Goal: Register for event/course: Sign up to attend an event or enroll in a course

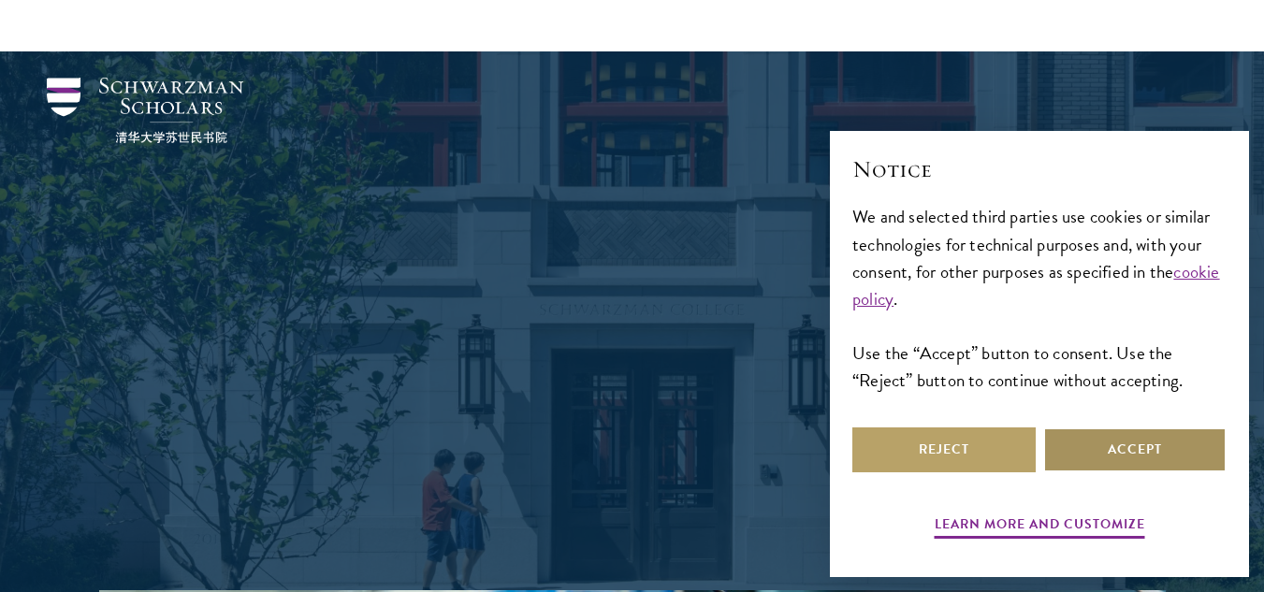
scroll to position [698, 0]
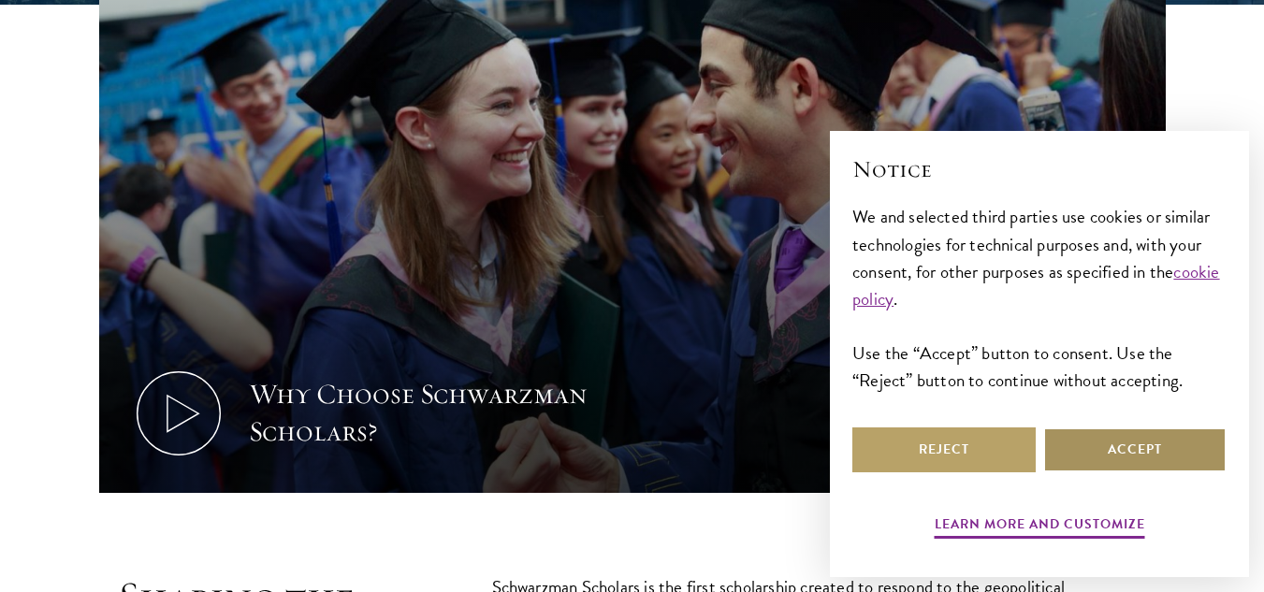
click at [1129, 442] on button "Accept" at bounding box center [1135, 450] width 183 height 45
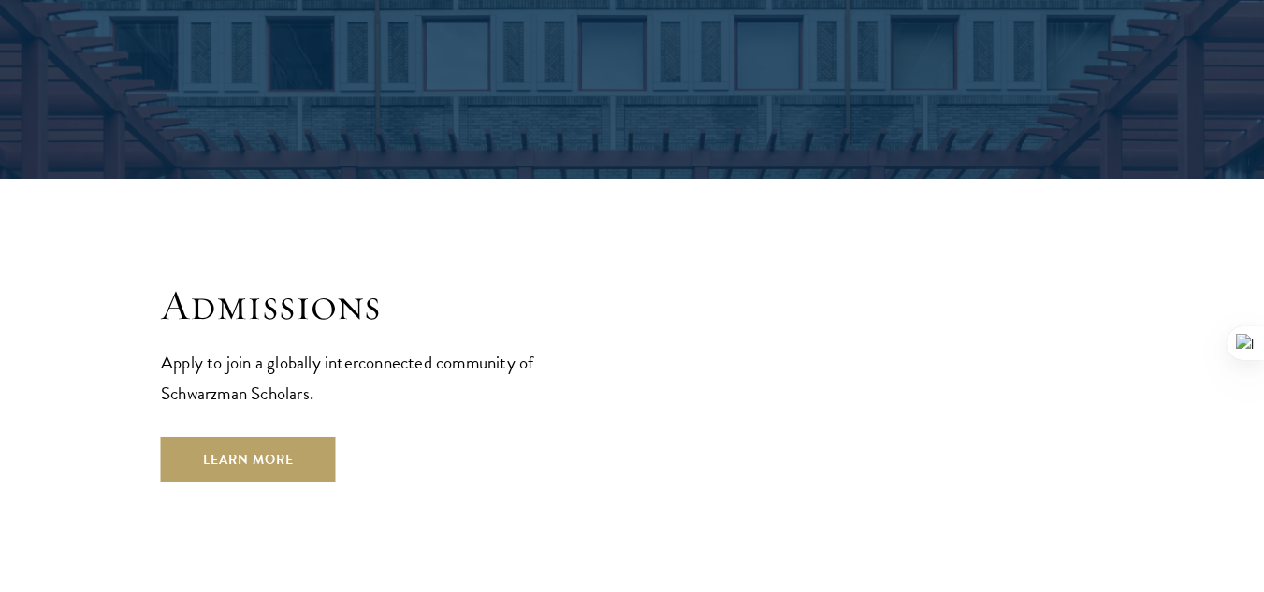
scroll to position [2982, 0]
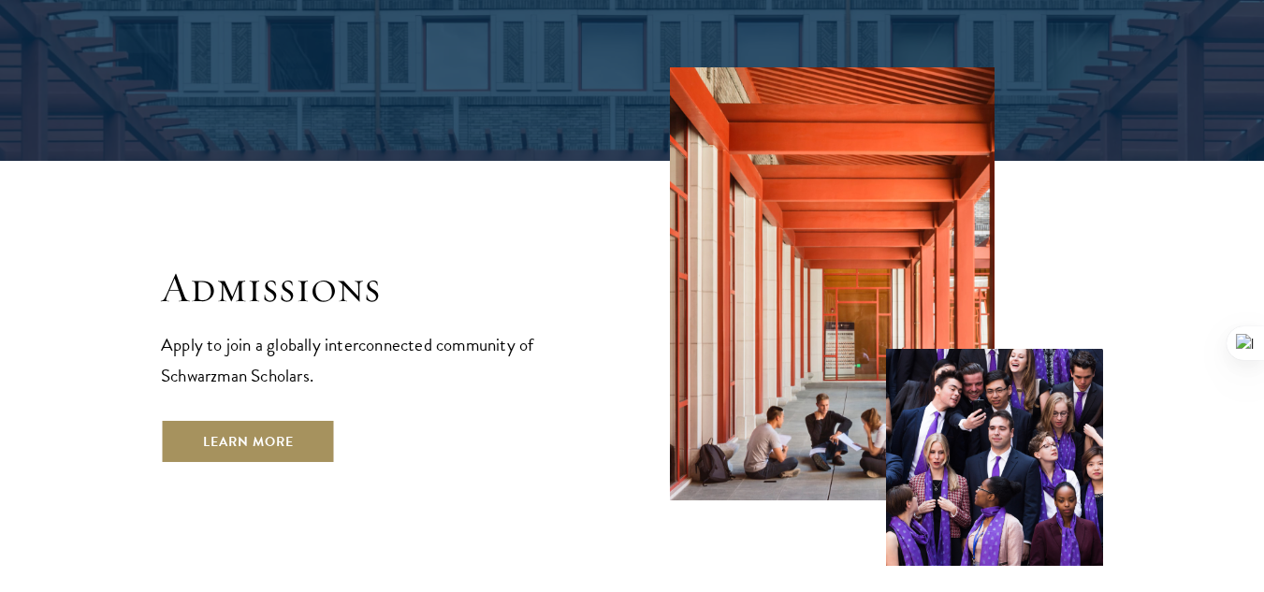
click at [256, 419] on link "Learn More" at bounding box center [248, 441] width 175 height 45
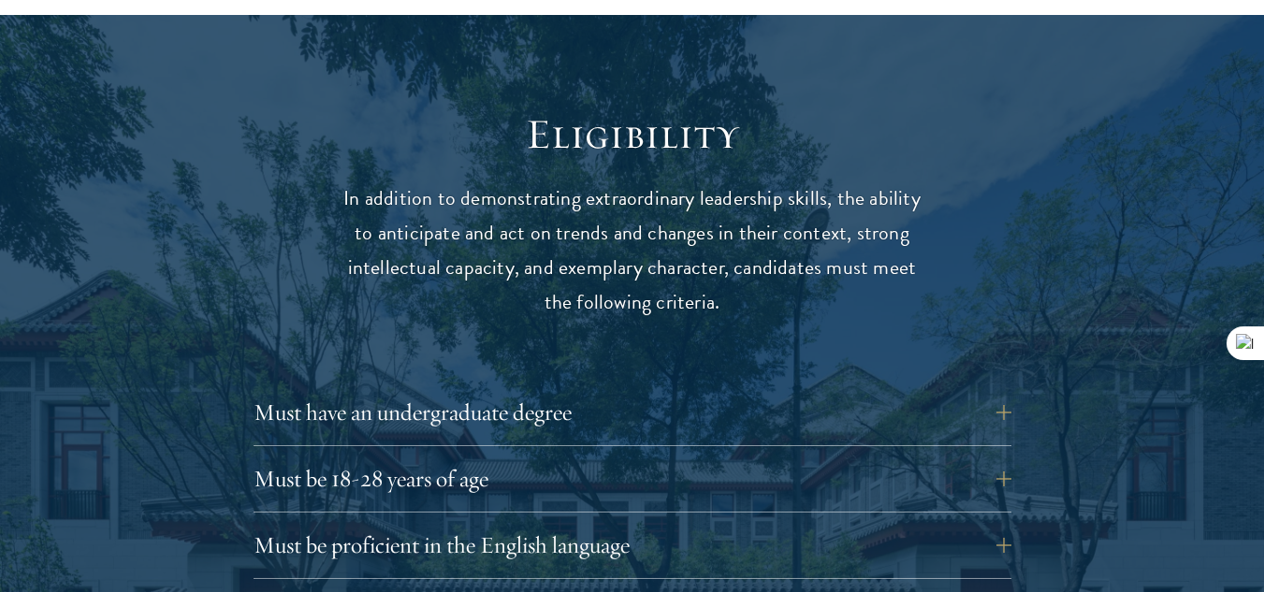
scroll to position [2384, 0]
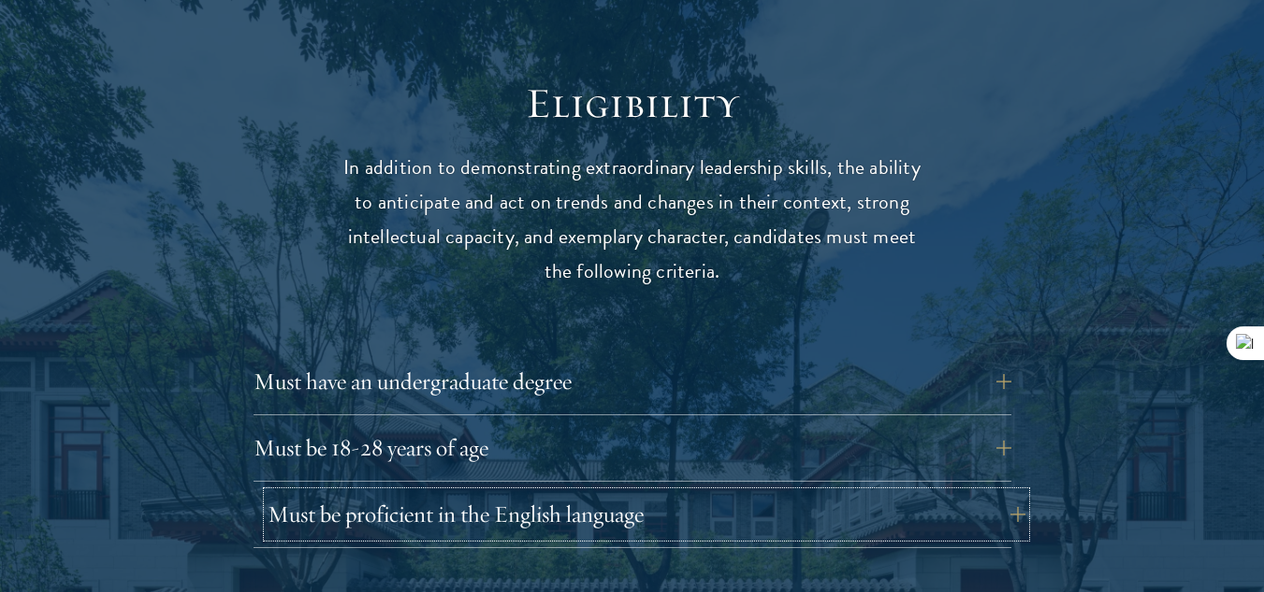
click at [575, 492] on button "Must be proficient in the English language" at bounding box center [647, 514] width 758 height 45
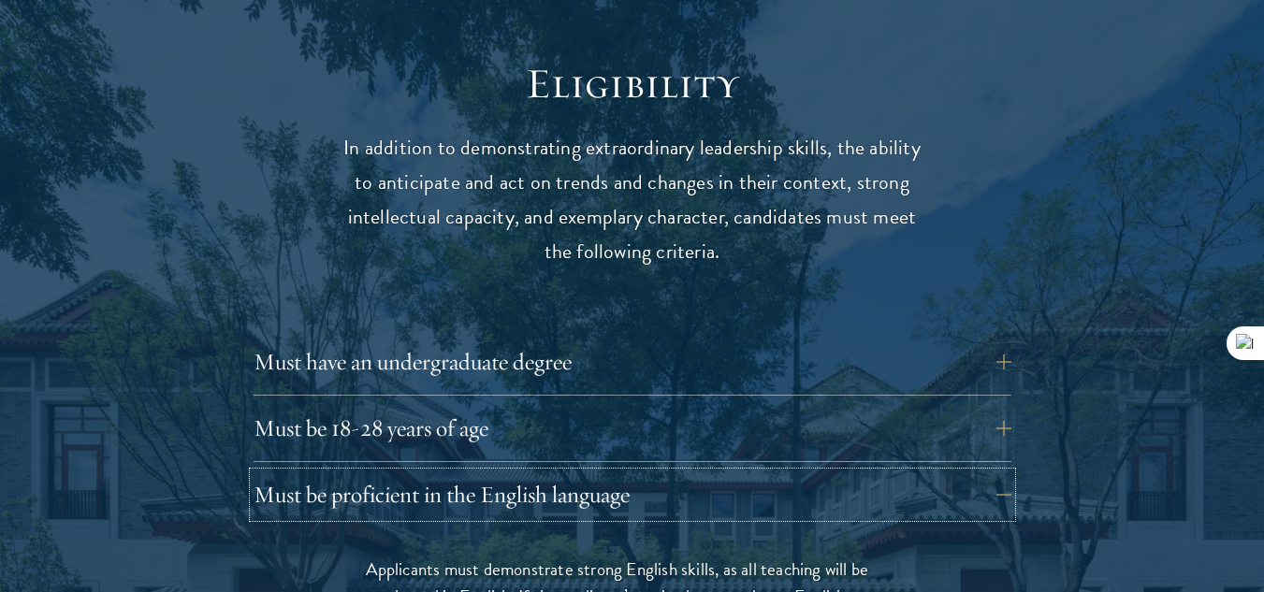
scroll to position [2408, 0]
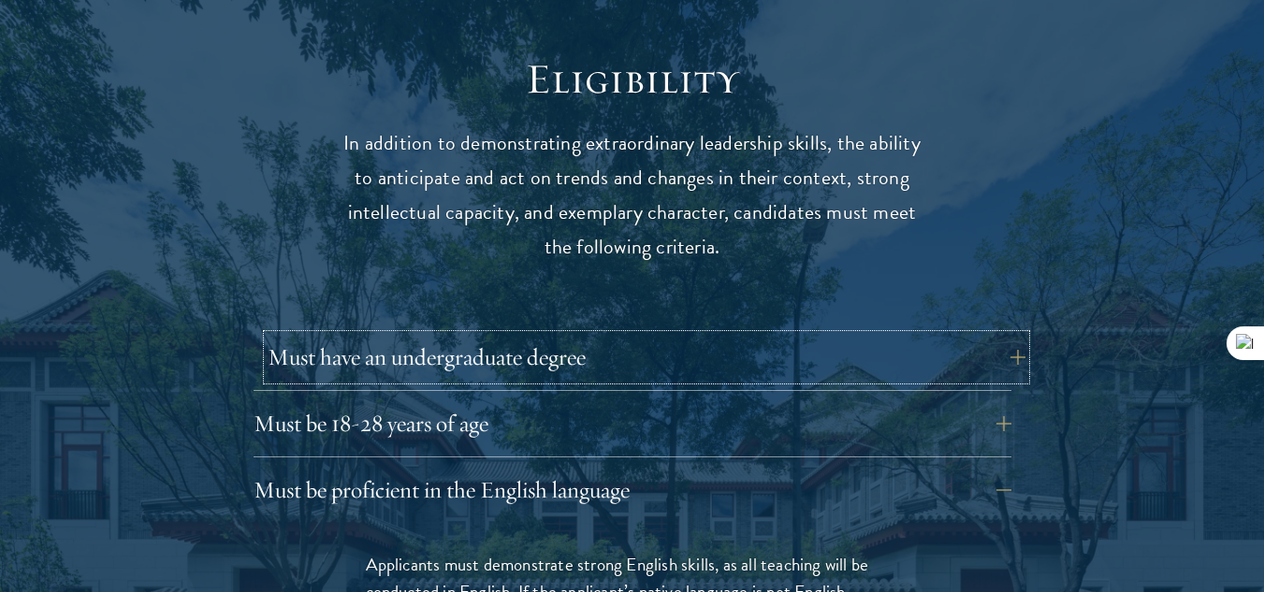
click at [585, 335] on button "Must have an undergraduate degree" at bounding box center [647, 357] width 758 height 45
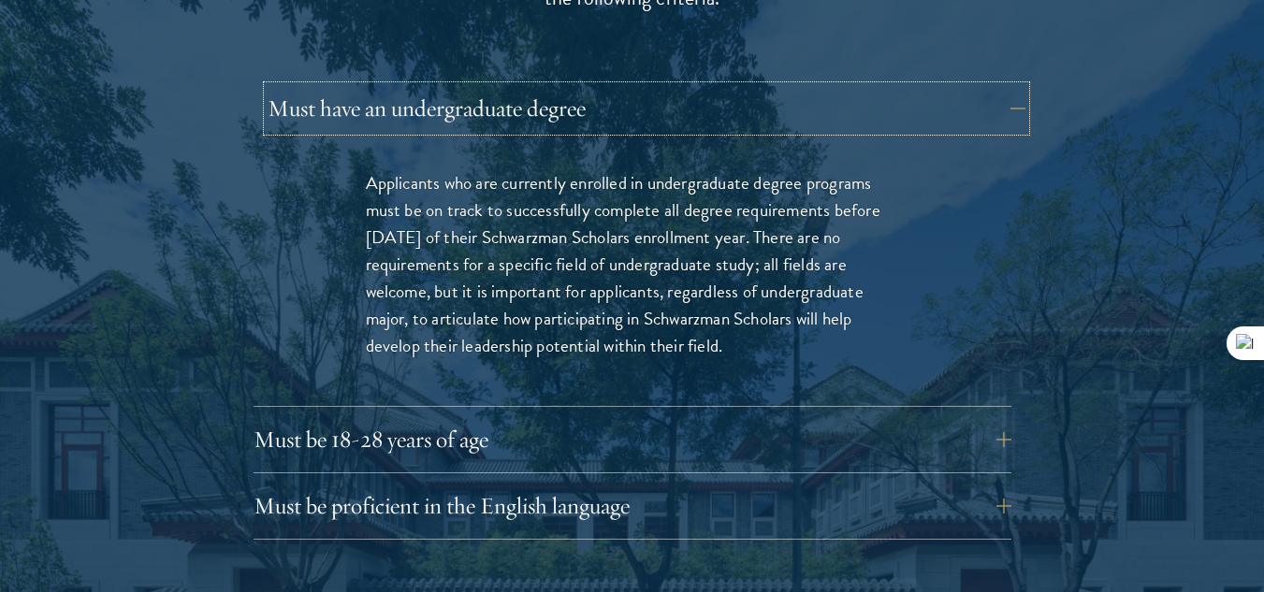
scroll to position [2658, 0]
click at [555, 416] on button "Must be 18-28 years of age" at bounding box center [647, 438] width 758 height 45
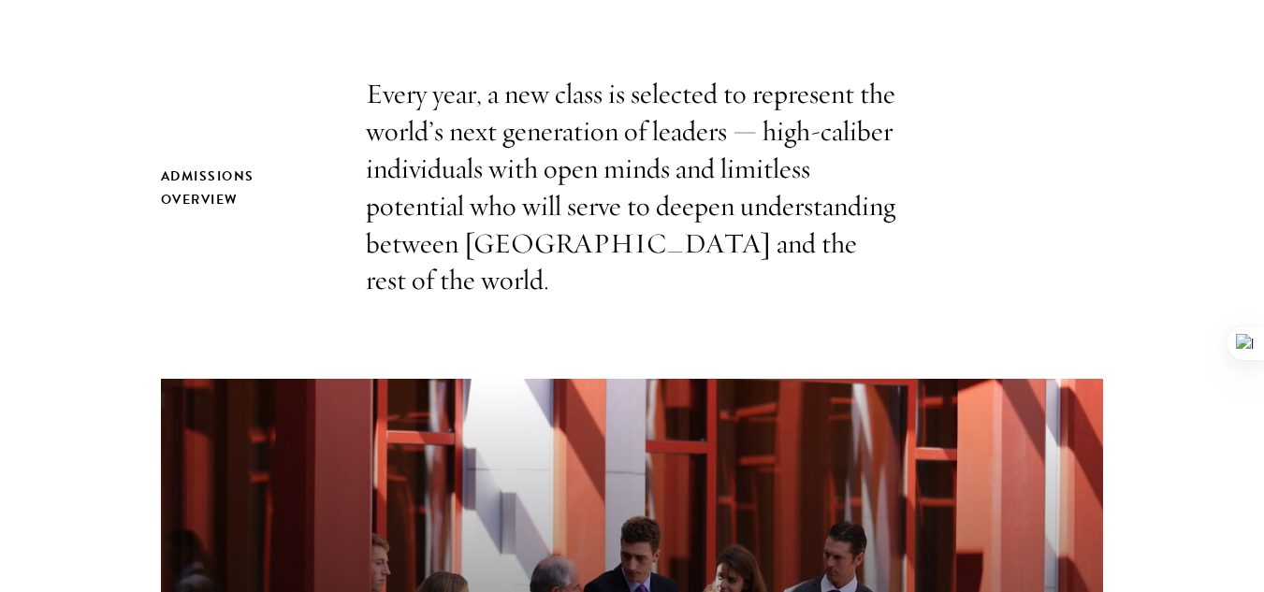
scroll to position [0, 0]
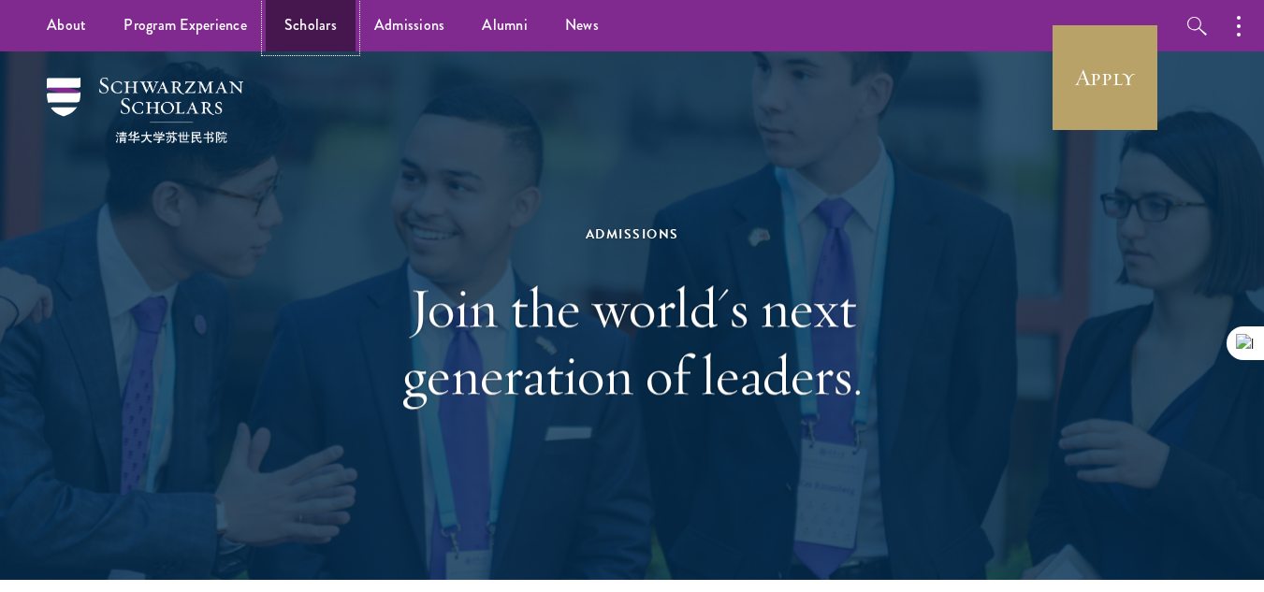
click at [305, 29] on link "Scholars" at bounding box center [311, 25] width 90 height 51
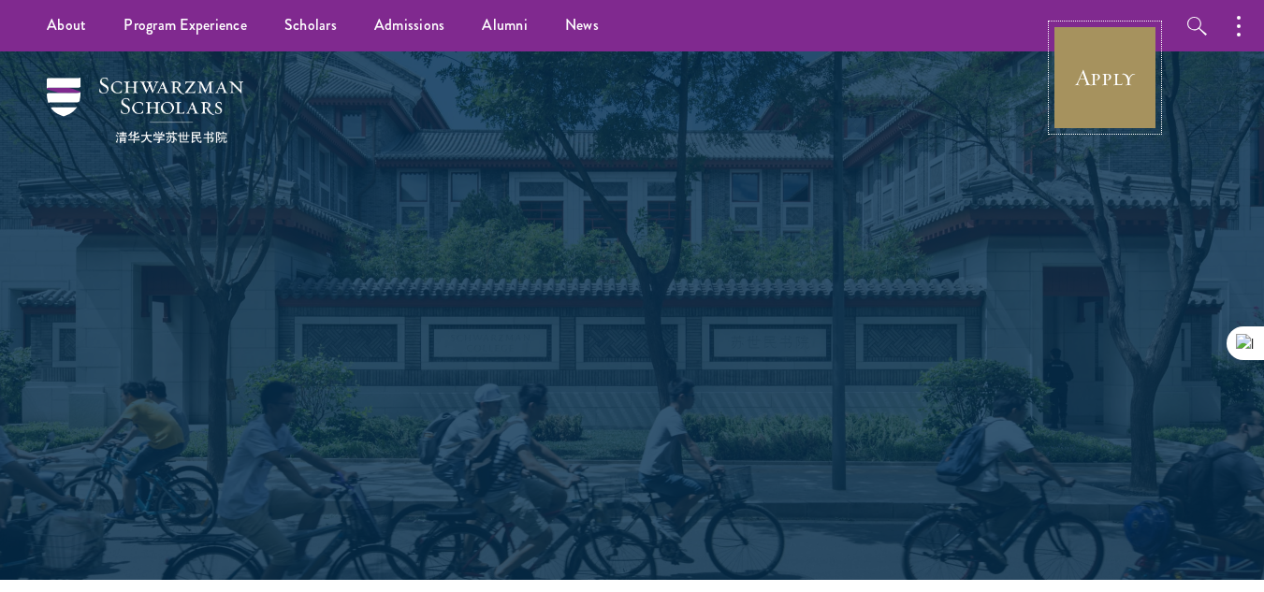
click at [1081, 96] on link "Apply" at bounding box center [1105, 77] width 105 height 105
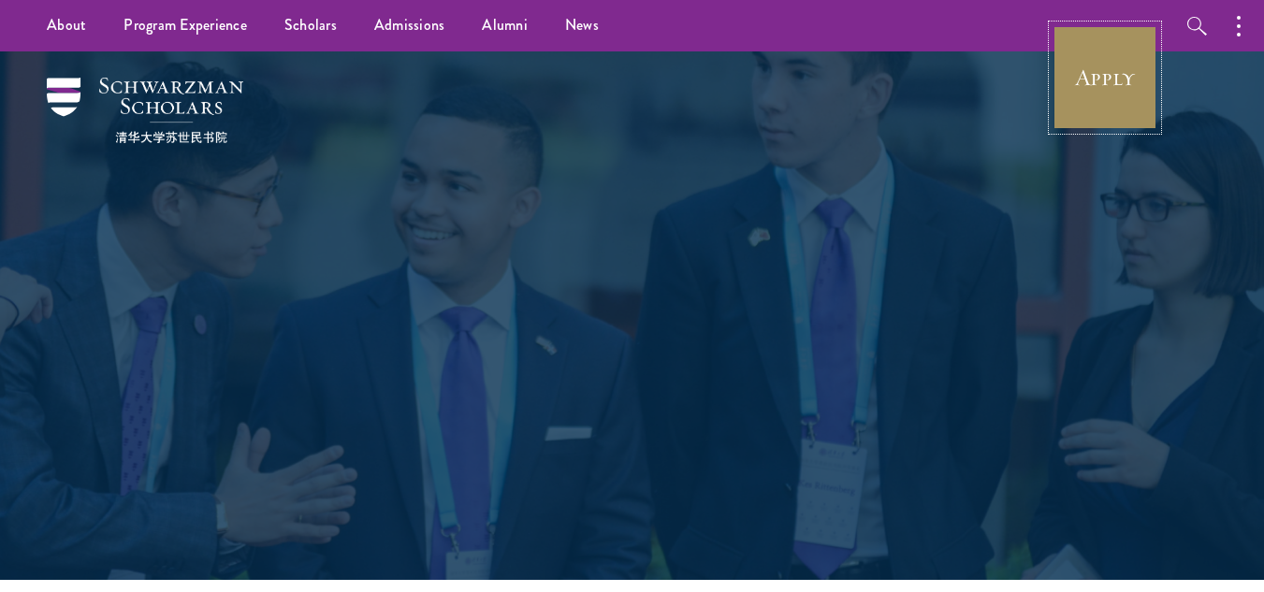
click at [1077, 95] on link "Apply" at bounding box center [1105, 77] width 105 height 105
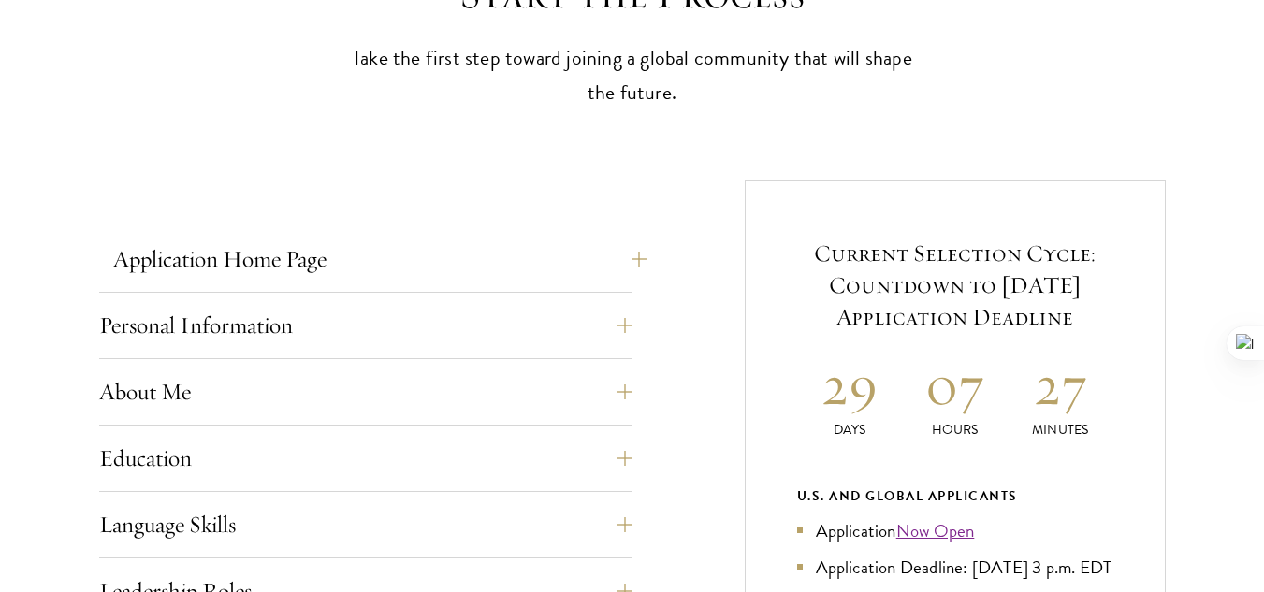
scroll to position [598, 0]
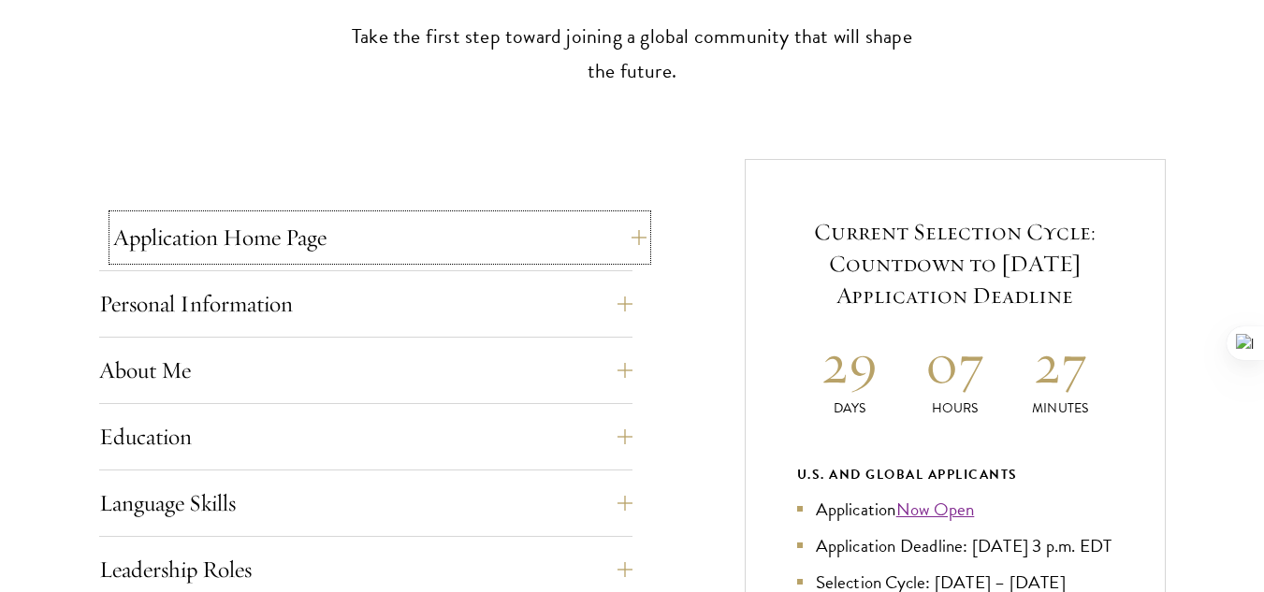
click at [431, 242] on button "Application Home Page" at bounding box center [379, 237] width 533 height 45
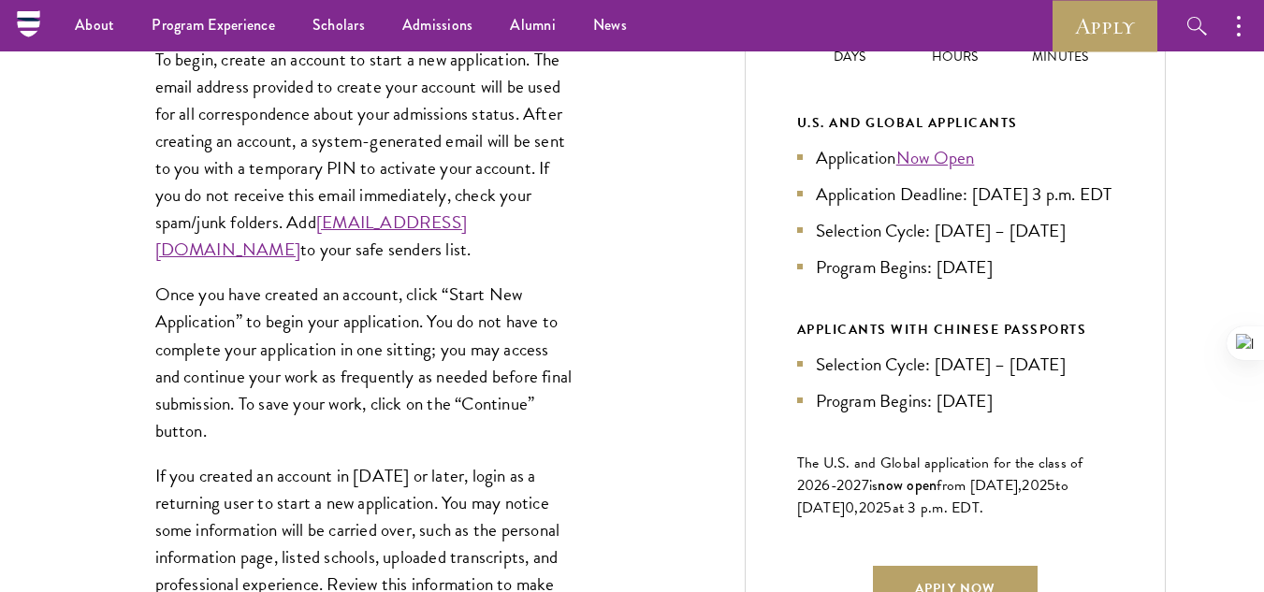
scroll to position [935, 0]
